Goal: Task Accomplishment & Management: Manage account settings

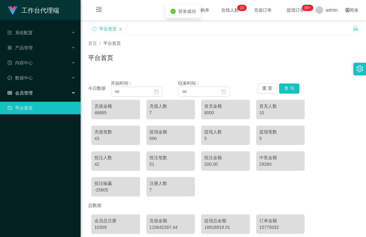
click at [29, 92] on span "会员管理" at bounding box center [20, 93] width 25 height 5
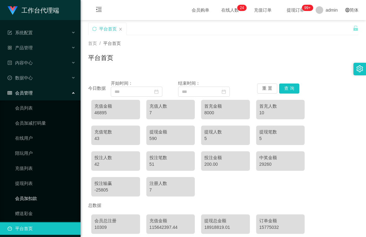
click at [47, 199] on link "会员加扣款" at bounding box center [45, 199] width 60 height 13
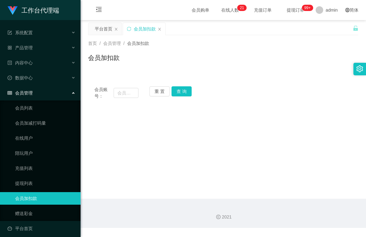
click at [120, 176] on main "关闭左侧 关闭右侧 关闭其它 刷新页面 平台首页 会员加扣款 首页 / 会员管理 / 会员加扣款 / 会员加扣款 会员账号： 重 置 查 询 会员账号 会员姓…" at bounding box center [223, 109] width 285 height 179
click at [131, 92] on input "text" at bounding box center [126, 93] width 25 height 10
click at [127, 94] on input "text" at bounding box center [126, 93] width 25 height 10
paste input "Rebisreb"
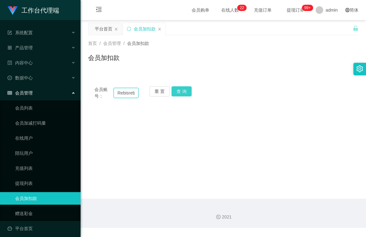
type input "Rebisreb"
click at [178, 92] on button "查 询" at bounding box center [181, 91] width 20 height 10
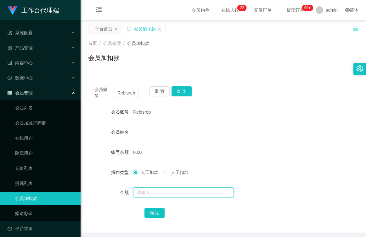
click at [153, 193] on input "text" at bounding box center [183, 193] width 101 height 10
type input "100"
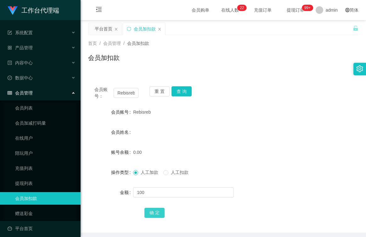
click at [155, 214] on button "确 定" at bounding box center [154, 213] width 20 height 10
click at [185, 93] on button "查 询" at bounding box center [181, 91] width 20 height 10
click at [34, 47] on div "产品管理" at bounding box center [40, 48] width 81 height 13
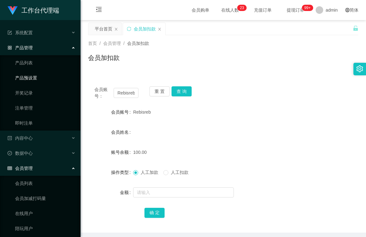
click at [38, 78] on link "产品预设置" at bounding box center [45, 78] width 60 height 13
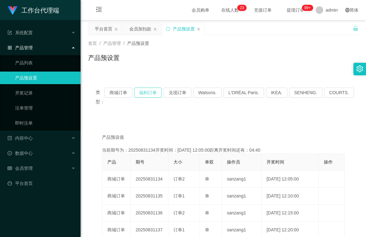
click at [150, 93] on button "福利订单" at bounding box center [148, 93] width 28 height 10
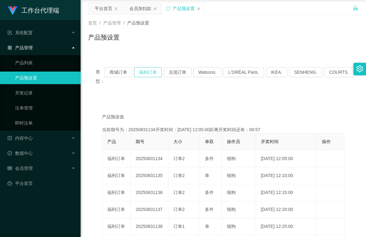
scroll to position [31, 0]
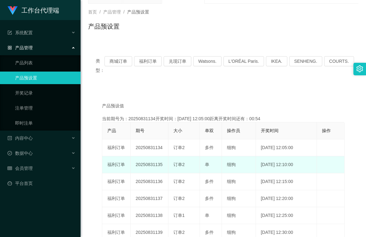
drag, startPoint x: 164, startPoint y: 165, endPoint x: 134, endPoint y: 167, distance: 29.6
click at [134, 167] on td "20250831135" at bounding box center [150, 165] width 38 height 17
copy td "20250831135"
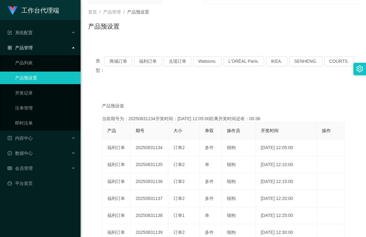
click at [204, 99] on div "产品预设值 添加期号 当前期号为：20250831134开奖时间：[DATE] 12:05:00距离开奖时间还有：00:36 产品 期号 大小 单双 操作员 …" at bounding box center [223, 213] width 270 height 248
click at [28, 170] on span "会员管理" at bounding box center [20, 168] width 25 height 5
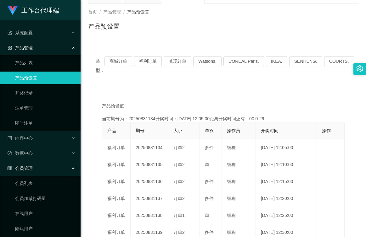
scroll to position [80, 0]
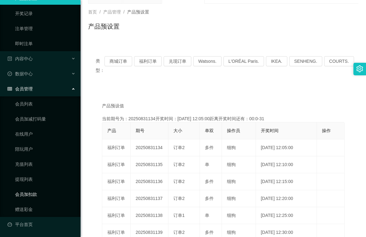
drag, startPoint x: 32, startPoint y: 195, endPoint x: 37, endPoint y: 194, distance: 4.8
click at [33, 195] on link "会员加扣款" at bounding box center [45, 194] width 60 height 13
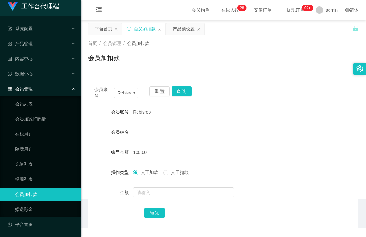
scroll to position [4, 0]
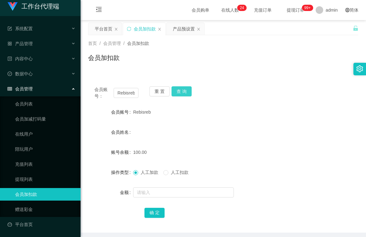
click at [181, 91] on button "查 询" at bounding box center [181, 91] width 20 height 10
click at [178, 91] on button "查 询" at bounding box center [181, 91] width 20 height 10
click at [31, 209] on link "赠送彩金" at bounding box center [45, 210] width 60 height 13
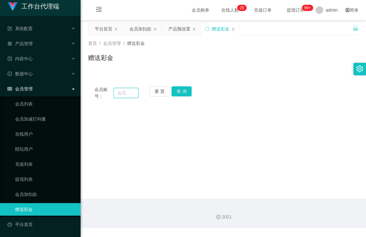
click at [133, 93] on input "text" at bounding box center [126, 93] width 25 height 10
click at [30, 197] on link "会员加扣款" at bounding box center [45, 194] width 60 height 13
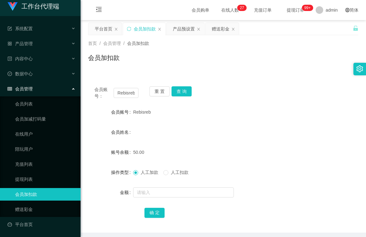
drag, startPoint x: 151, startPoint y: 111, endPoint x: 132, endPoint y: 114, distance: 19.6
click at [132, 114] on div "会员账号 Rebisreb" at bounding box center [223, 112] width 270 height 13
copy div "会员账号 Rebisreb"
click at [32, 209] on link "赠送彩金" at bounding box center [45, 210] width 60 height 13
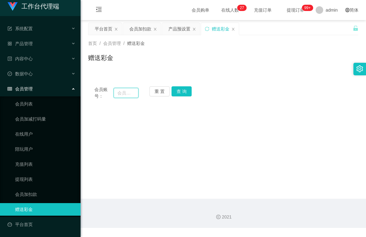
click at [132, 92] on input "text" at bounding box center [126, 93] width 25 height 10
paste input "Rebisreb"
type input "Rebisreb"
drag, startPoint x: 180, startPoint y: 91, endPoint x: 182, endPoint y: 100, distance: 9.5
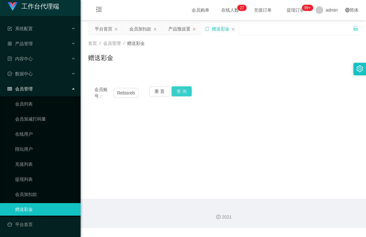
click at [180, 91] on button "查 询" at bounding box center [181, 91] width 20 height 10
click at [164, 91] on button "重 置" at bounding box center [159, 91] width 20 height 10
click at [128, 94] on input "text" at bounding box center [126, 93] width 25 height 10
paste input "Rebisreb"
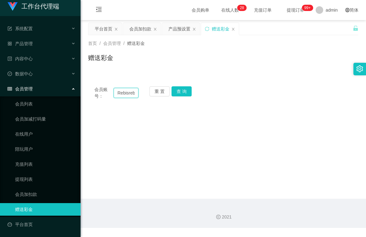
scroll to position [0, 1]
type input "Rebisreb"
click at [181, 92] on button "查 询" at bounding box center [181, 91] width 20 height 10
click at [36, 194] on link "会员加扣款" at bounding box center [45, 194] width 60 height 13
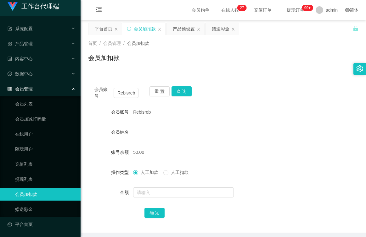
drag, startPoint x: 149, startPoint y: 113, endPoint x: 133, endPoint y: 113, distance: 16.0
click at [133, 113] on span "Rebisreb" at bounding box center [142, 112] width 18 height 5
copy span "Rebisreb"
click at [30, 210] on link "赠送彩金" at bounding box center [45, 210] width 60 height 13
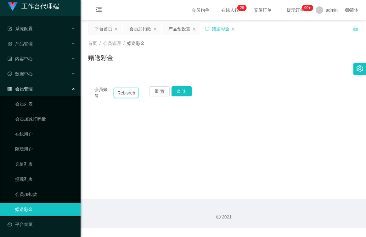
click at [135, 93] on input "Rebisreb" at bounding box center [126, 93] width 25 height 10
type input "R"
click at [159, 92] on button "重 置" at bounding box center [159, 91] width 20 height 10
paste input "Rebisreb"
type input "Rebisreb"
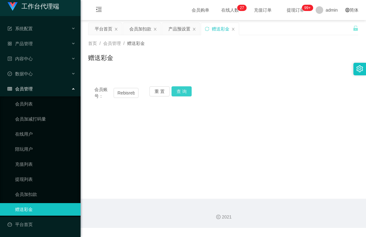
click at [181, 91] on button "查 询" at bounding box center [181, 91] width 20 height 10
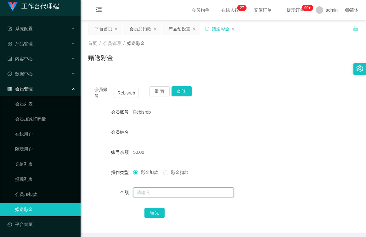
click at [165, 193] on input "text" at bounding box center [183, 193] width 101 height 10
type input "100"
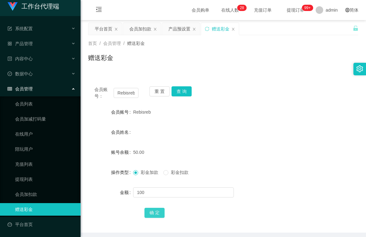
click at [155, 212] on button "确 定" at bounding box center [154, 213] width 20 height 10
click at [31, 193] on link "会员加扣款" at bounding box center [45, 194] width 60 height 13
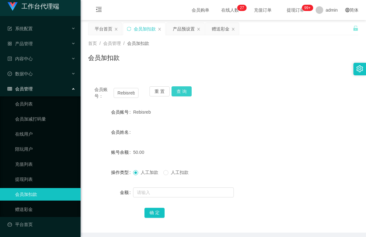
click at [182, 93] on button "查 询" at bounding box center [181, 91] width 20 height 10
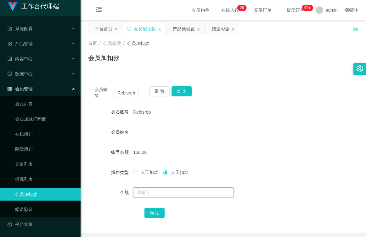
click at [165, 193] on input "text" at bounding box center [183, 193] width 101 height 10
type input "150"
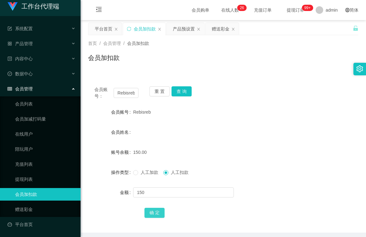
click at [154, 211] on button "确 定" at bounding box center [154, 213] width 20 height 10
